Goal: Check status

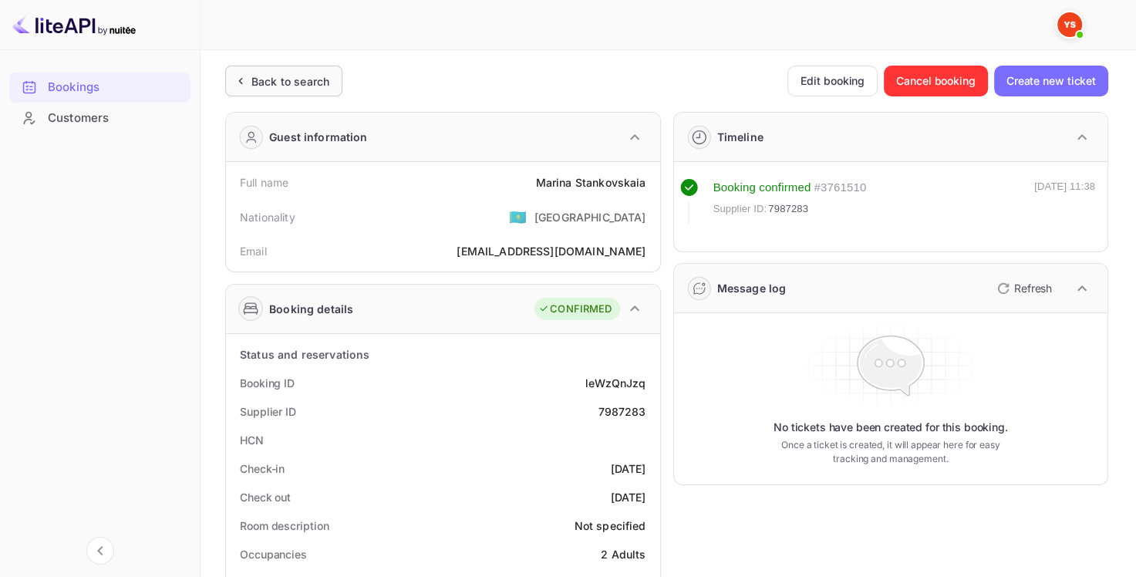
click at [267, 76] on div "Back to search" at bounding box center [290, 81] width 78 height 16
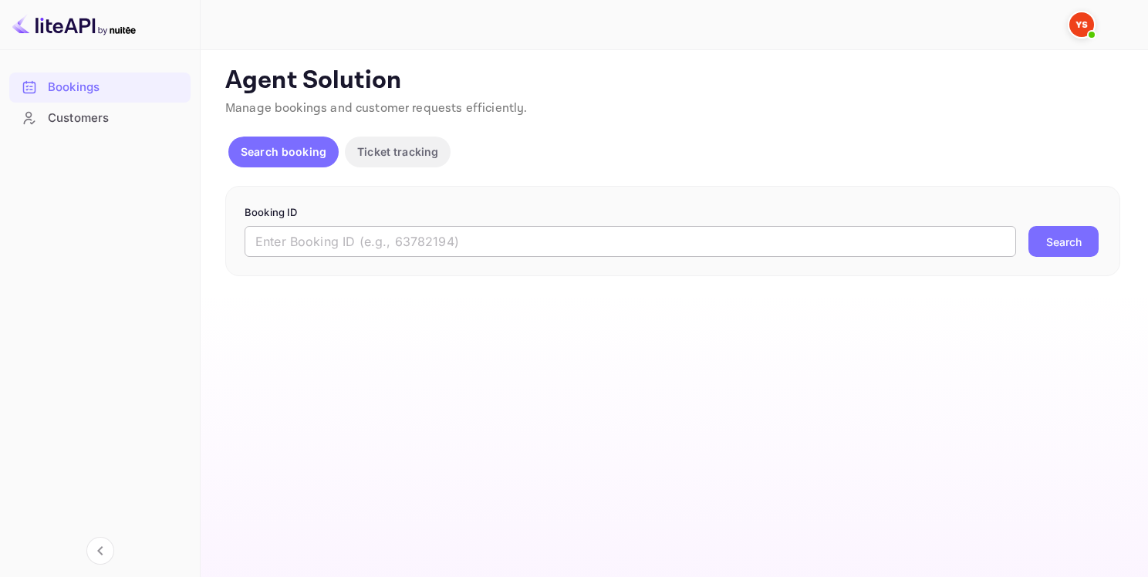
click at [294, 252] on input "text" at bounding box center [630, 241] width 771 height 31
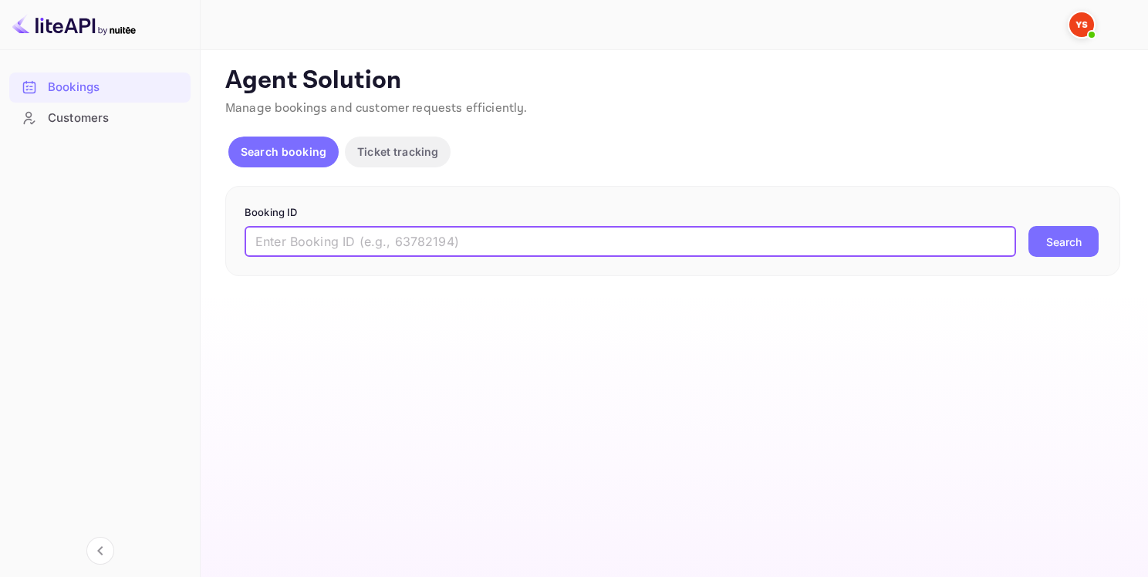
paste input "6983412"
type input "6983412"
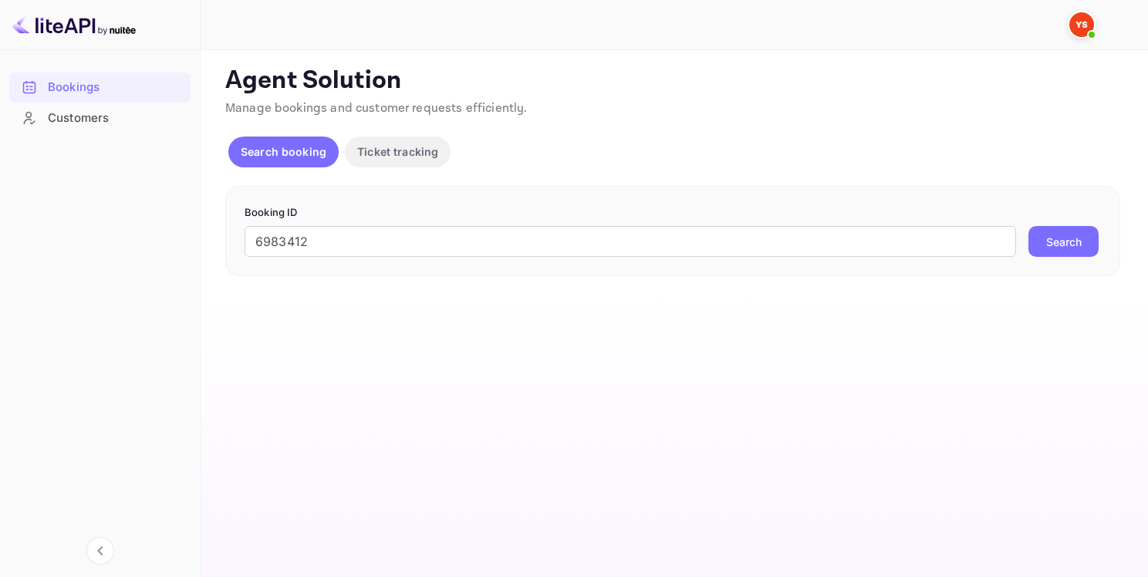
click at [1088, 230] on button "Search" at bounding box center [1063, 241] width 70 height 31
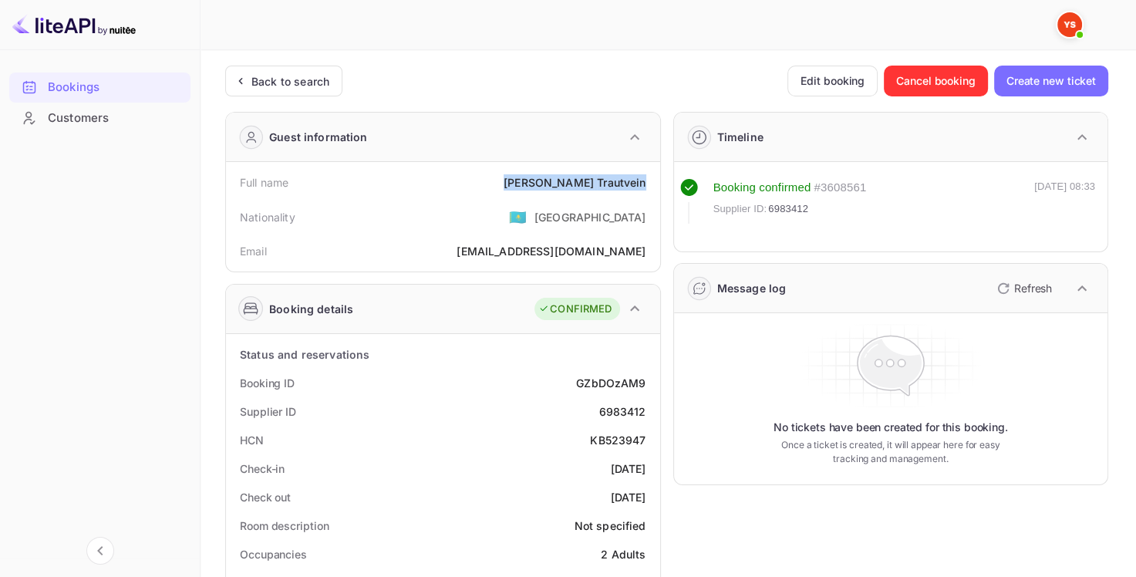
drag, startPoint x: 556, startPoint y: 177, endPoint x: 643, endPoint y: 181, distance: 87.2
click at [643, 181] on div "Full name [PERSON_NAME]" at bounding box center [443, 182] width 422 height 29
copy div "[PERSON_NAME]"
drag, startPoint x: 602, startPoint y: 407, endPoint x: 655, endPoint y: 411, distance: 52.6
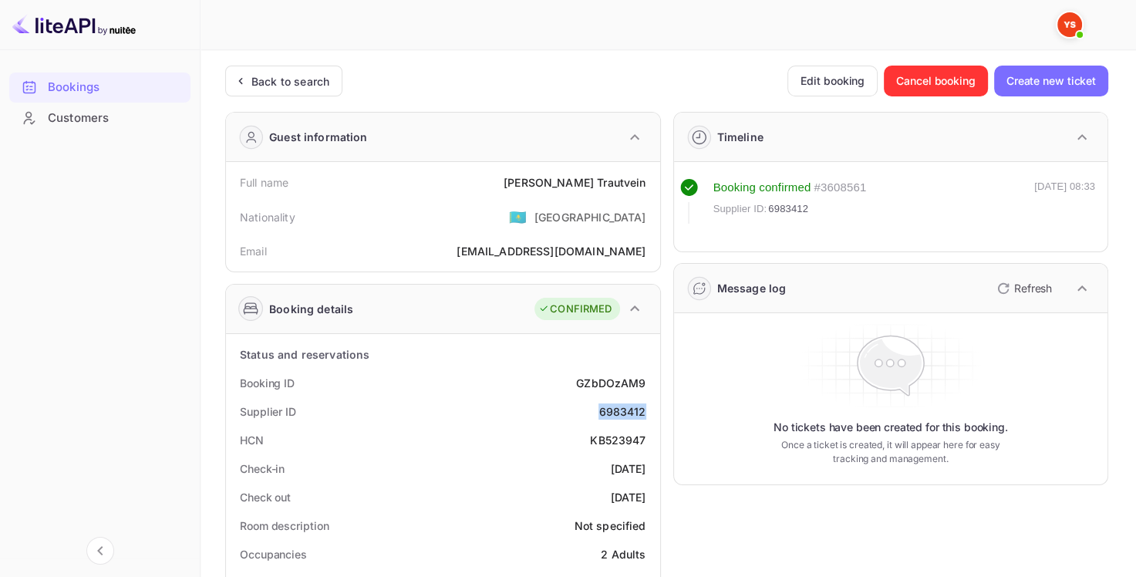
copy div "6983412"
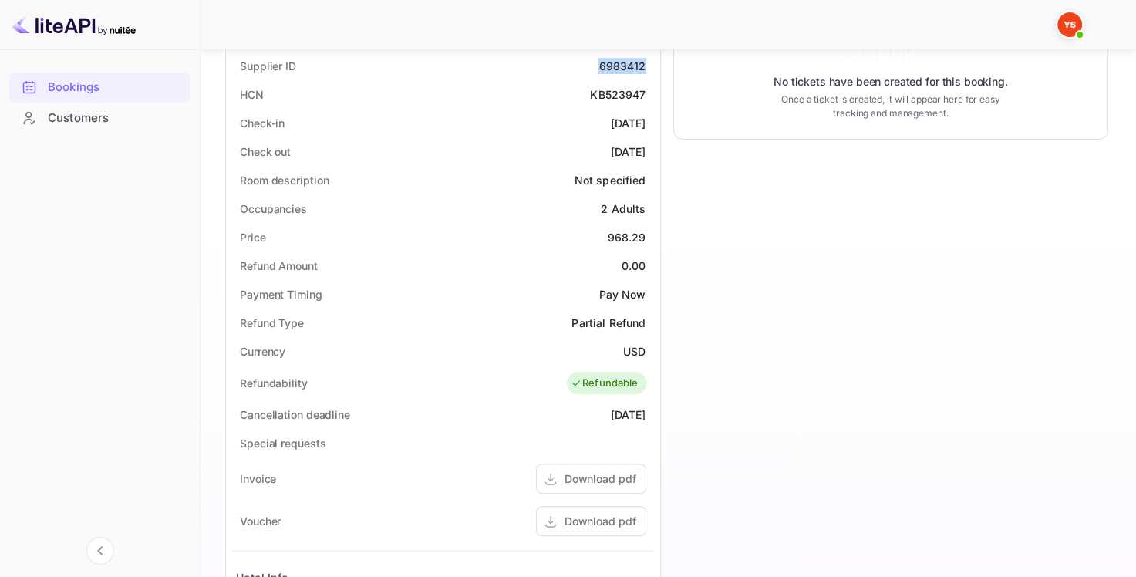
scroll to position [386, 0]
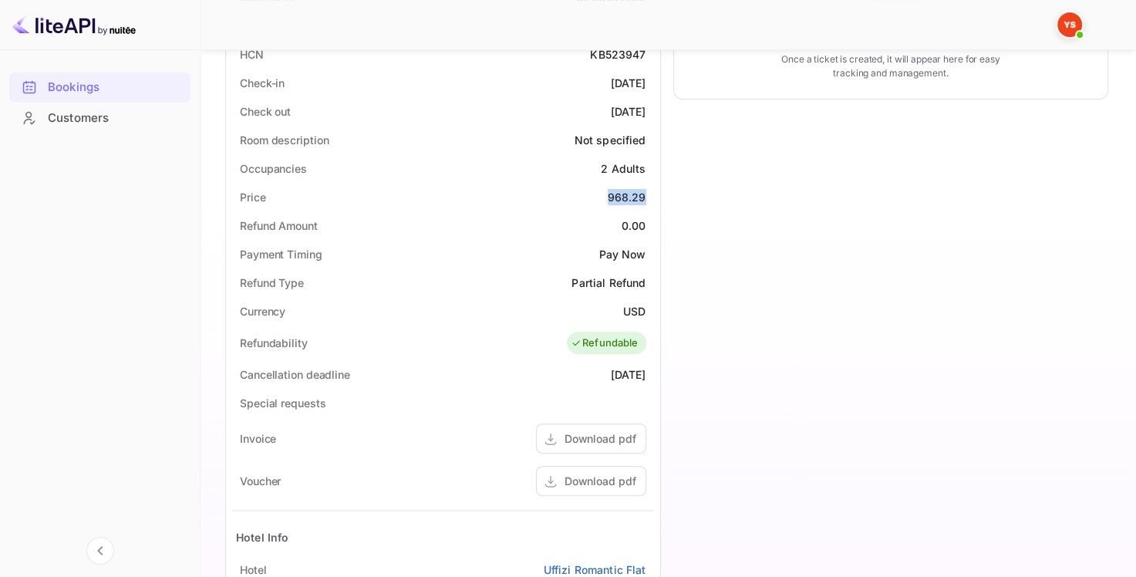
drag, startPoint x: 609, startPoint y: 193, endPoint x: 650, endPoint y: 194, distance: 40.1
click at [650, 194] on div "Price 968.29" at bounding box center [443, 197] width 422 height 29
copy div "968.29"
